Goal: Entertainment & Leisure: Consume media (video, audio)

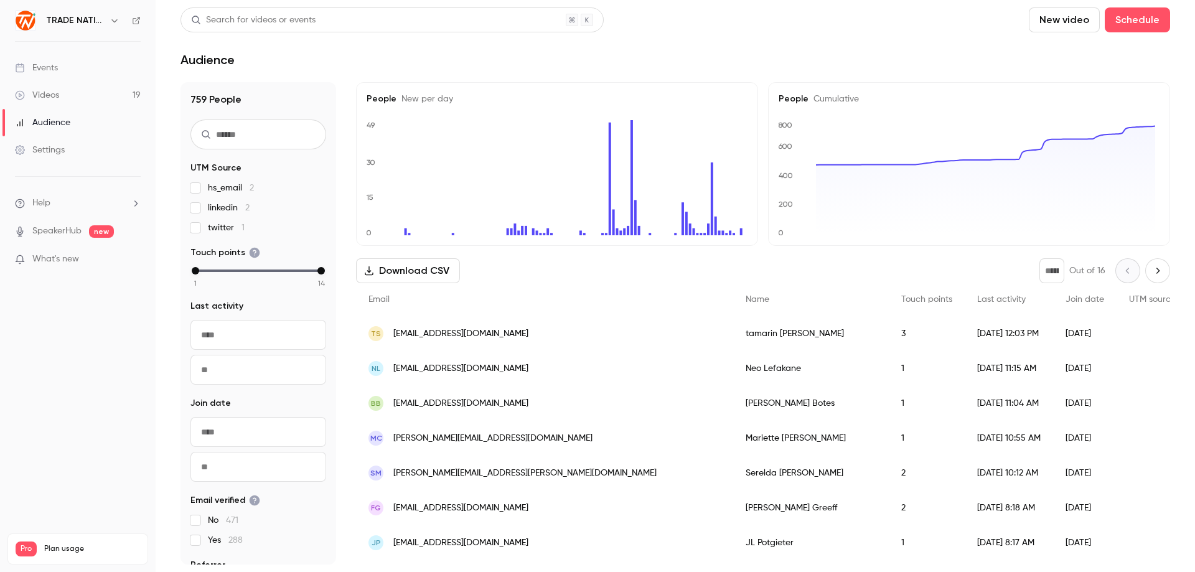
click at [49, 100] on div "Videos" at bounding box center [37, 95] width 44 height 12
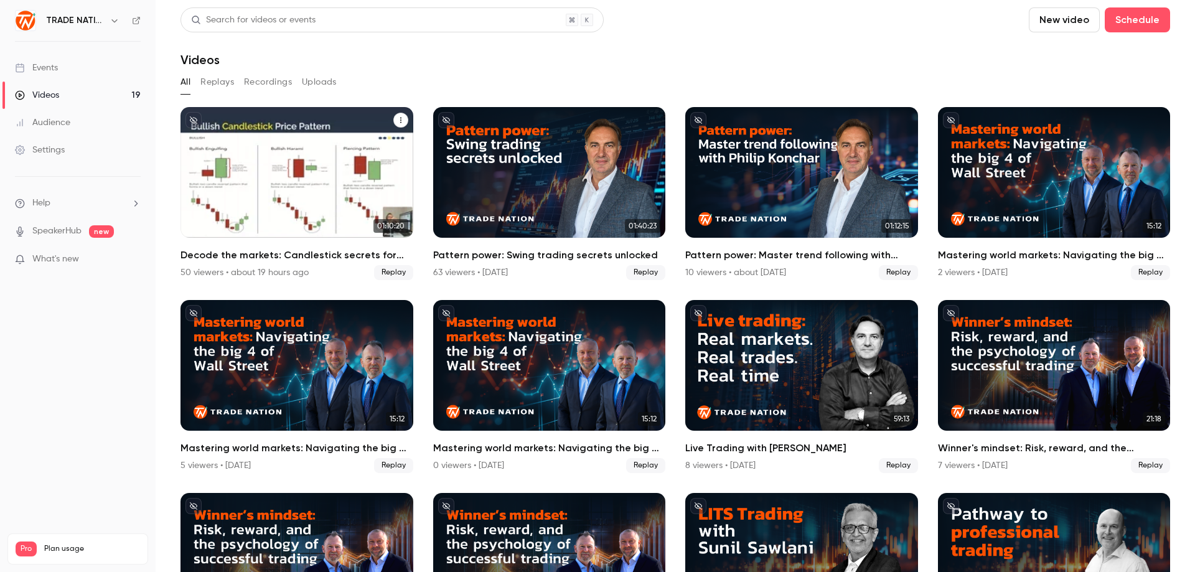
click at [274, 174] on div "Decode the markets: Candlestick secrets for smarter trades" at bounding box center [296, 172] width 233 height 131
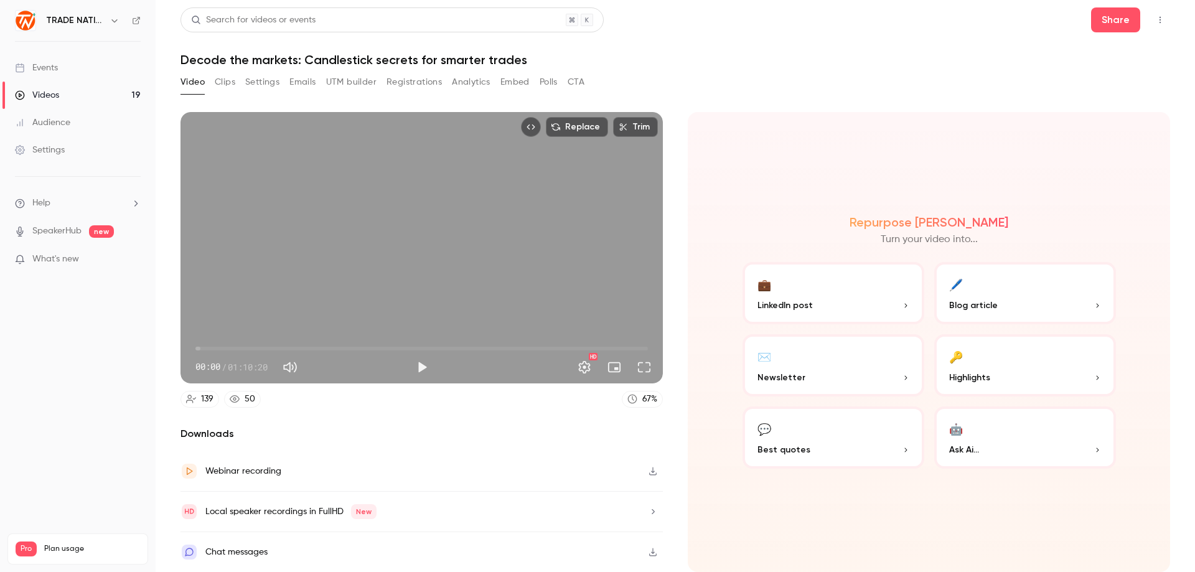
click at [234, 350] on span "00:00" at bounding box center [421, 349] width 452 height 20
click at [269, 347] on span "11:30" at bounding box center [421, 349] width 452 height 20
drag, startPoint x: 299, startPoint y: 347, endPoint x: 310, endPoint y: 350, distance: 11.8
click at [306, 348] on span "11:30" at bounding box center [421, 349] width 452 height 20
click at [348, 347] on span "23:30" at bounding box center [421, 349] width 452 height 20
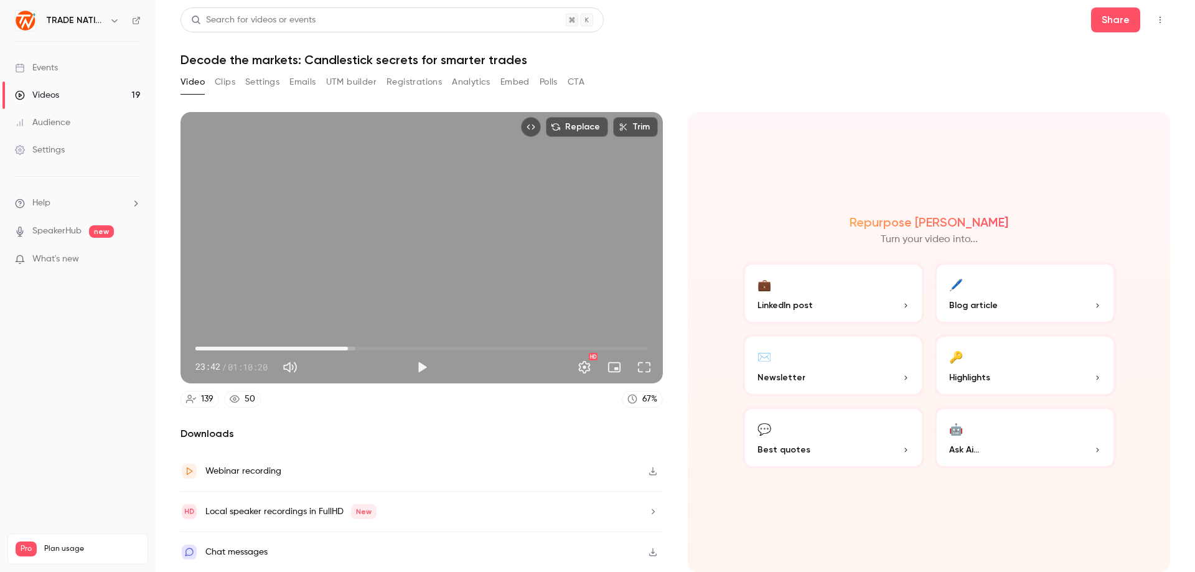
click at [380, 348] on span "23:42" at bounding box center [421, 349] width 452 height 20
click at [433, 348] on div "Play" at bounding box center [422, 341] width 30 height 15
click at [434, 347] on div "Play" at bounding box center [422, 341] width 30 height 15
click at [393, 347] on span "28:44" at bounding box center [421, 349] width 452 height 20
click at [414, 347] on span "30:46" at bounding box center [421, 349] width 452 height 20
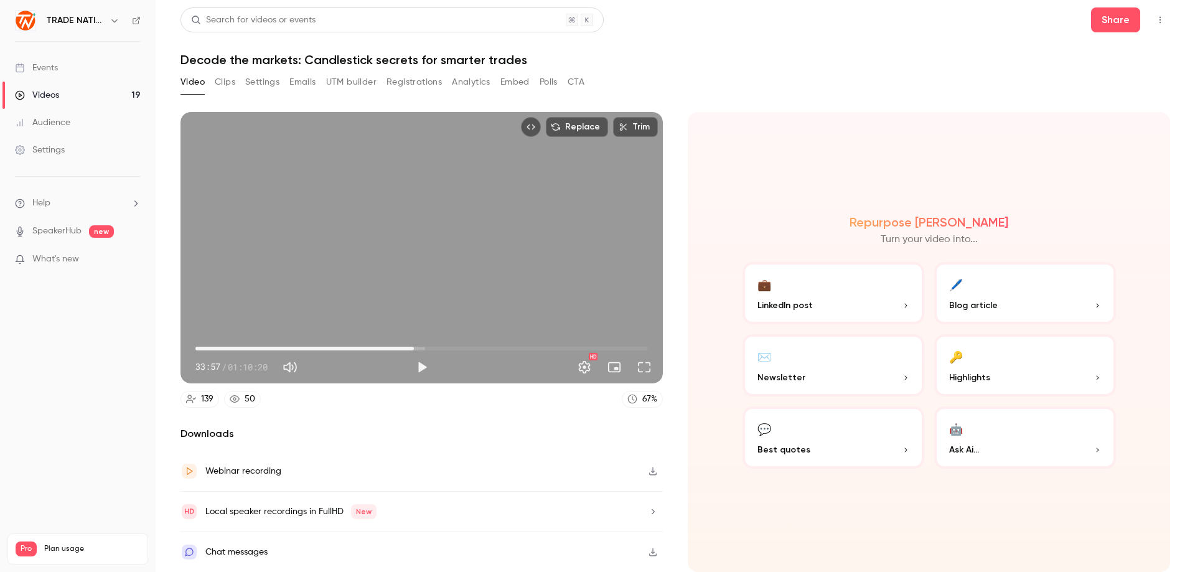
click at [459, 347] on span "33:57" at bounding box center [421, 349] width 452 height 20
click at [518, 347] on span "50:12" at bounding box center [421, 349] width 452 height 20
click at [571, 348] on span "50:12" at bounding box center [421, 349] width 452 height 20
click at [551, 347] on span "58:20" at bounding box center [421, 349] width 452 height 20
click at [568, 346] on span "57:57" at bounding box center [421, 349] width 452 height 20
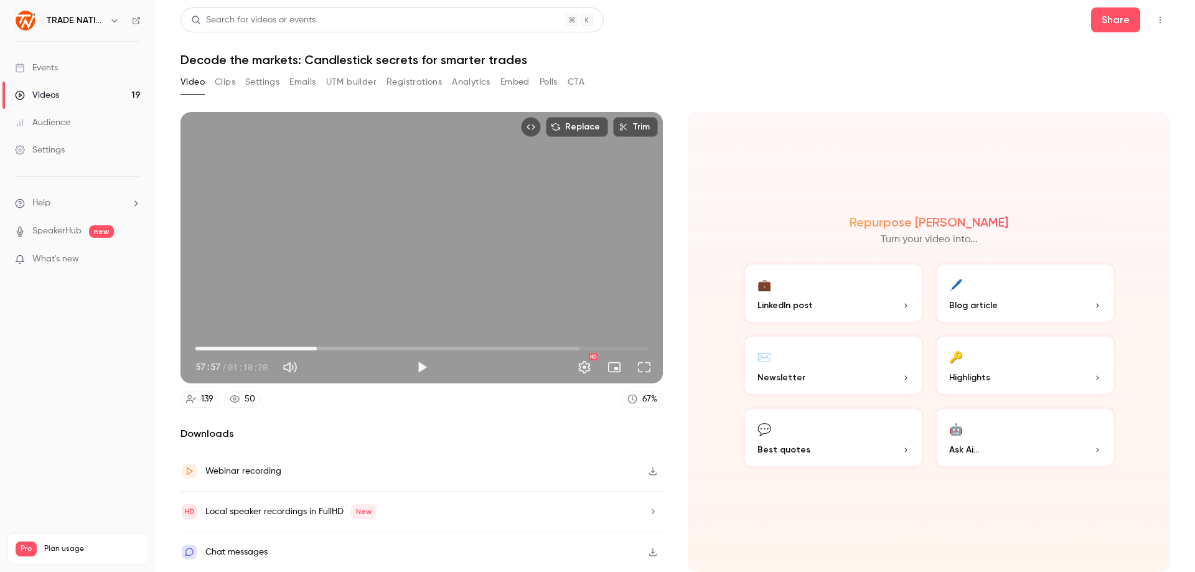
click at [317, 348] on span "18:52" at bounding box center [421, 349] width 452 height 20
click at [348, 346] on span "18:52" at bounding box center [421, 349] width 452 height 20
click at [395, 347] on span "23:48" at bounding box center [421, 349] width 452 height 20
type input "******"
